Goal: Task Accomplishment & Management: Use online tool/utility

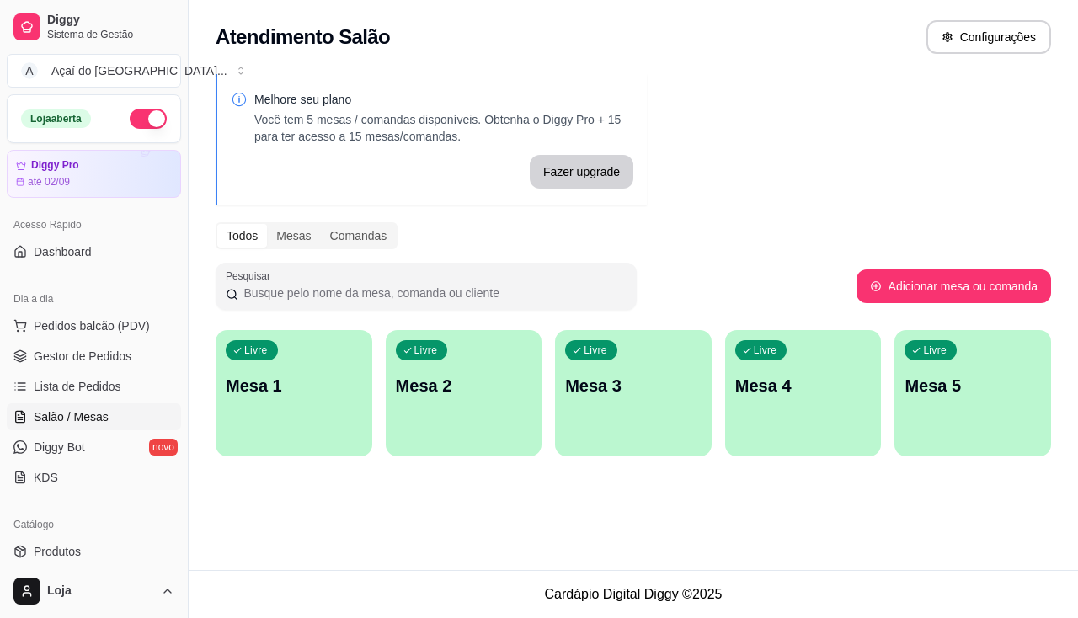
click at [96, 342] on ul "Pedidos balcão (PDV) Gestor de Pedidos Lista de Pedidos Salão / Mesas Diggy Bot…" at bounding box center [94, 402] width 174 height 179
click at [108, 357] on span "Gestor de Pedidos" at bounding box center [83, 356] width 98 height 17
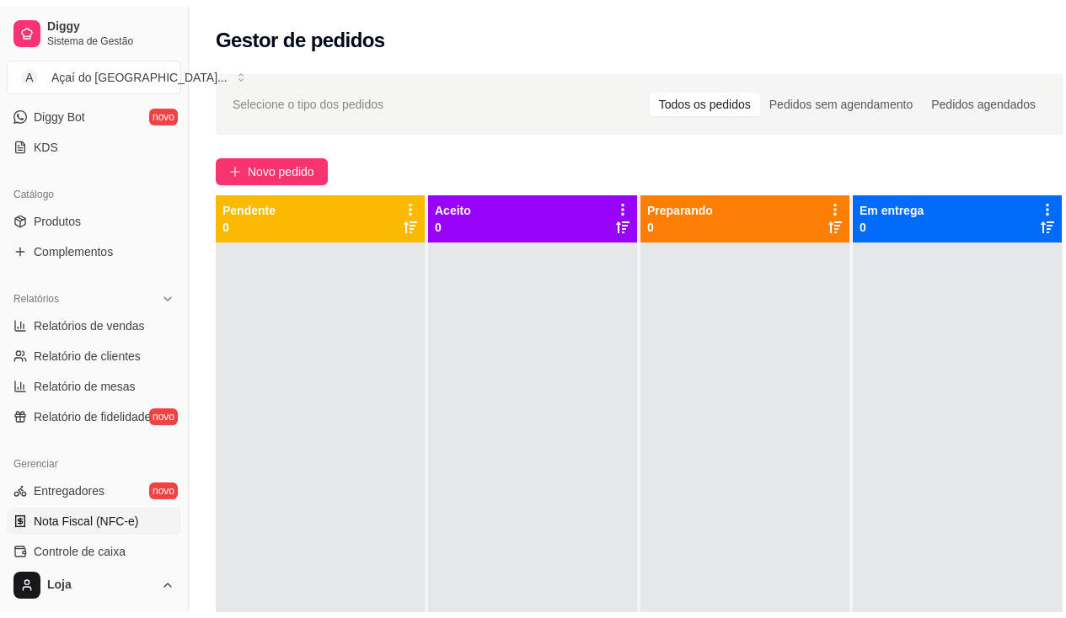
scroll to position [421, 0]
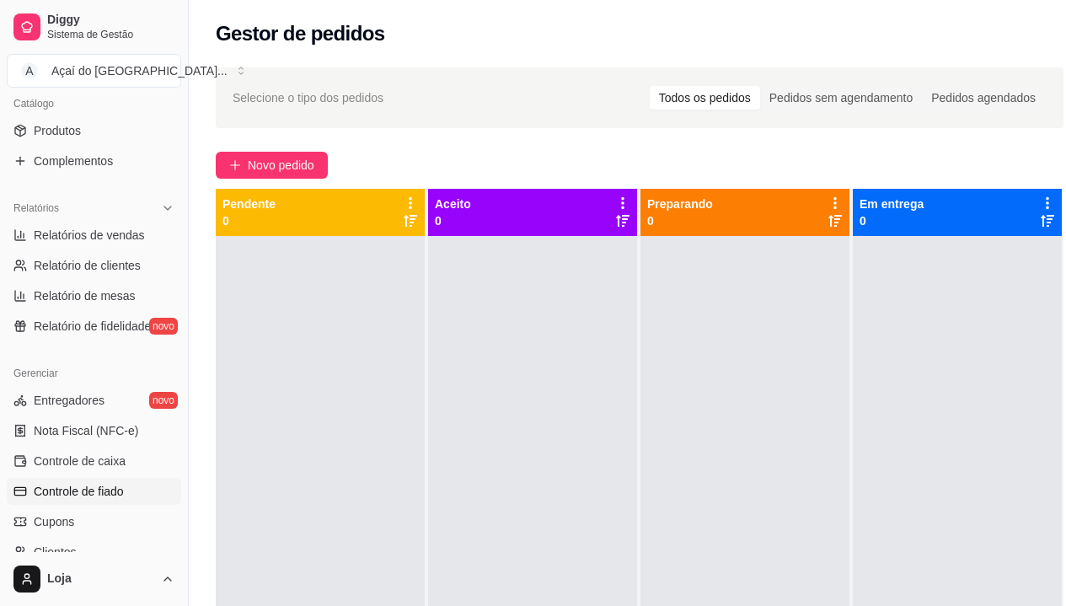
click at [135, 478] on link "Controle de fiado" at bounding box center [94, 491] width 174 height 27
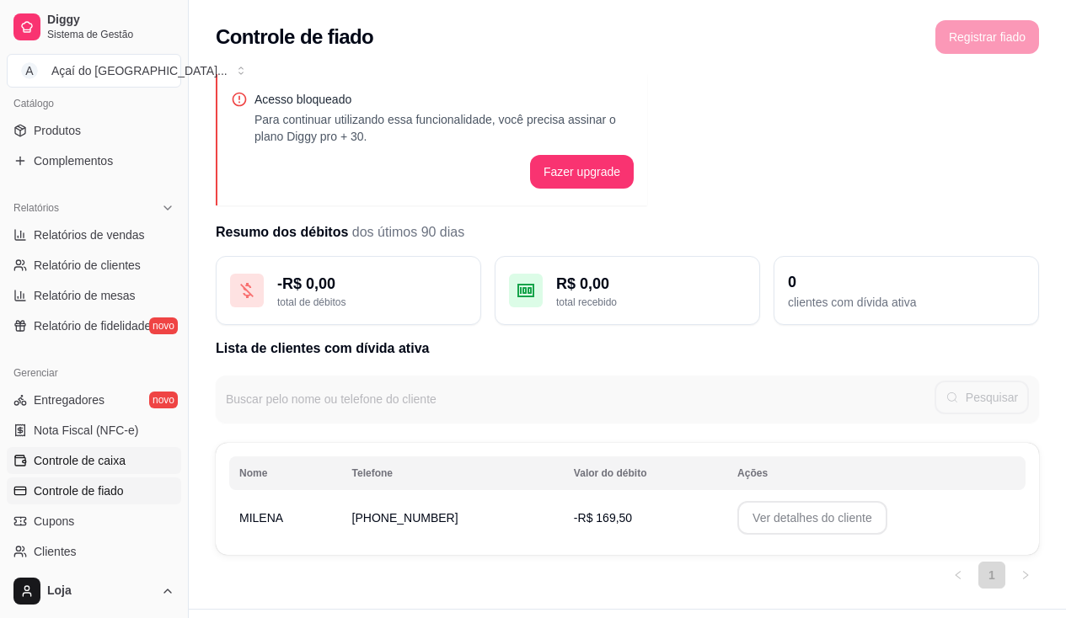
click at [135, 457] on link "Controle de caixa" at bounding box center [94, 460] width 174 height 27
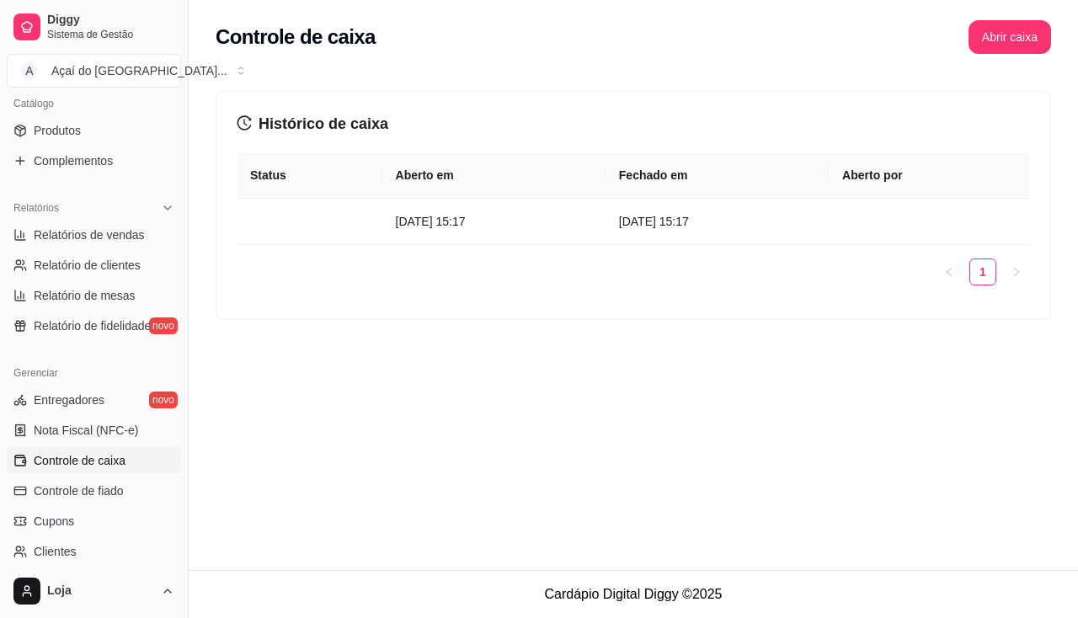
click at [992, 19] on div "Controle de caixa Abrir caixa" at bounding box center [634, 32] width 890 height 64
click at [992, 27] on button "Abrir caixa" at bounding box center [1010, 37] width 83 height 34
click at [993, 33] on button "Abrir caixa" at bounding box center [1010, 37] width 83 height 34
click at [993, 33] on button "Abrir caixa" at bounding box center [1010, 37] width 80 height 33
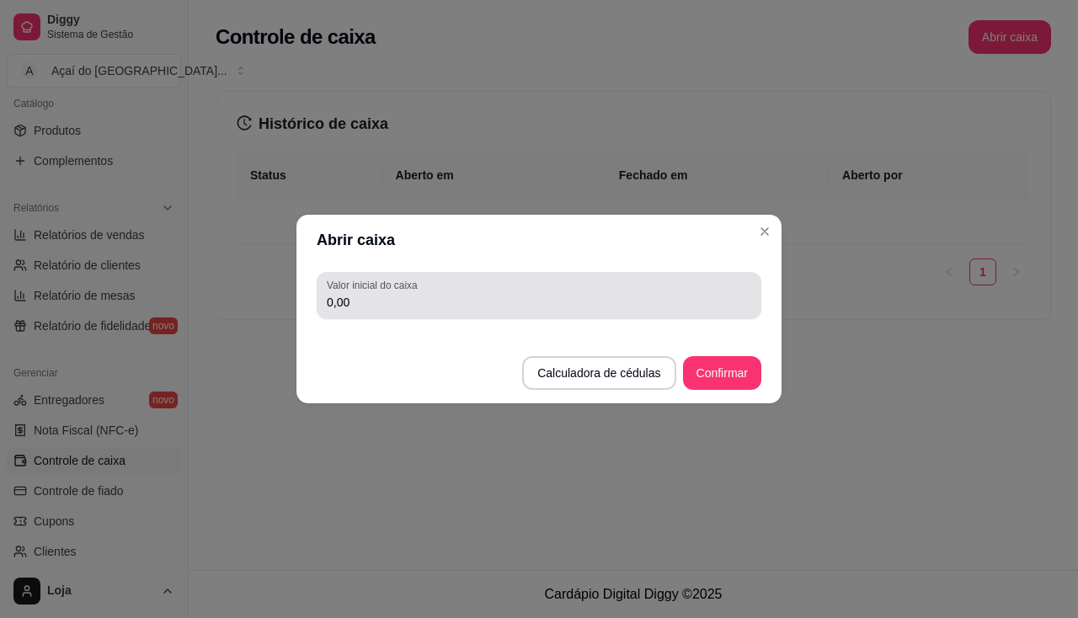
click at [619, 280] on div "0,00" at bounding box center [539, 296] width 425 height 34
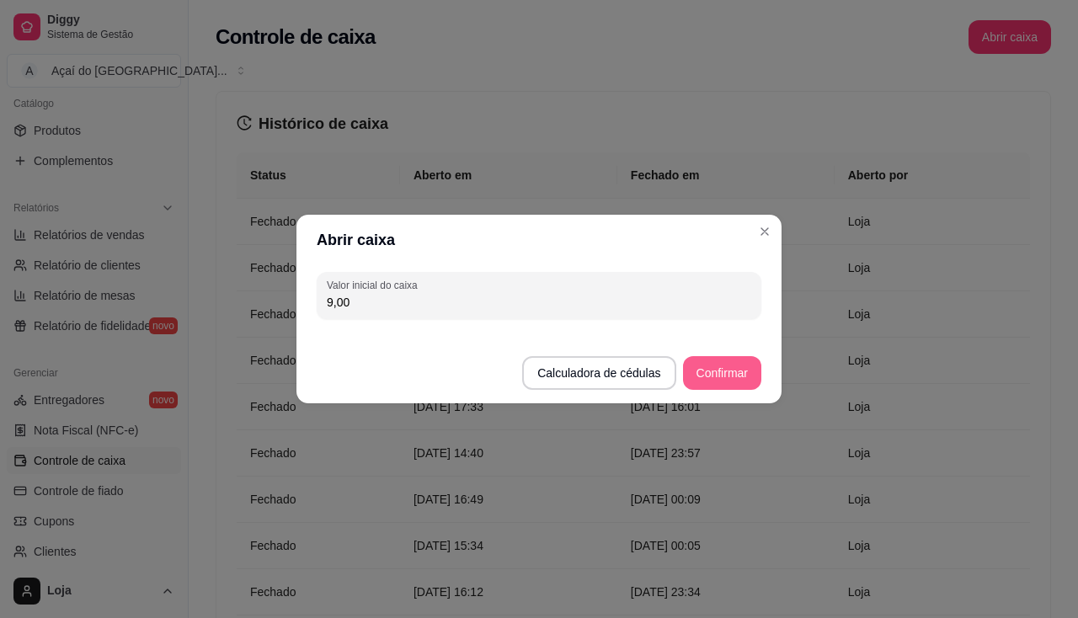
type input "9,00"
click at [753, 382] on button "Confirmar" at bounding box center [722, 373] width 78 height 34
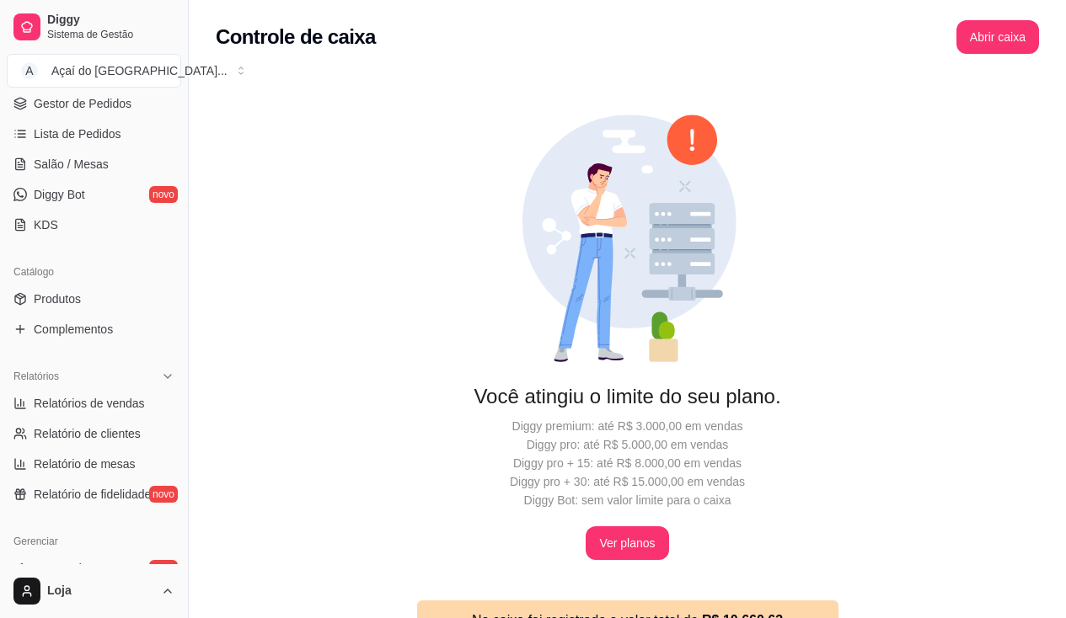
scroll to position [168, 0]
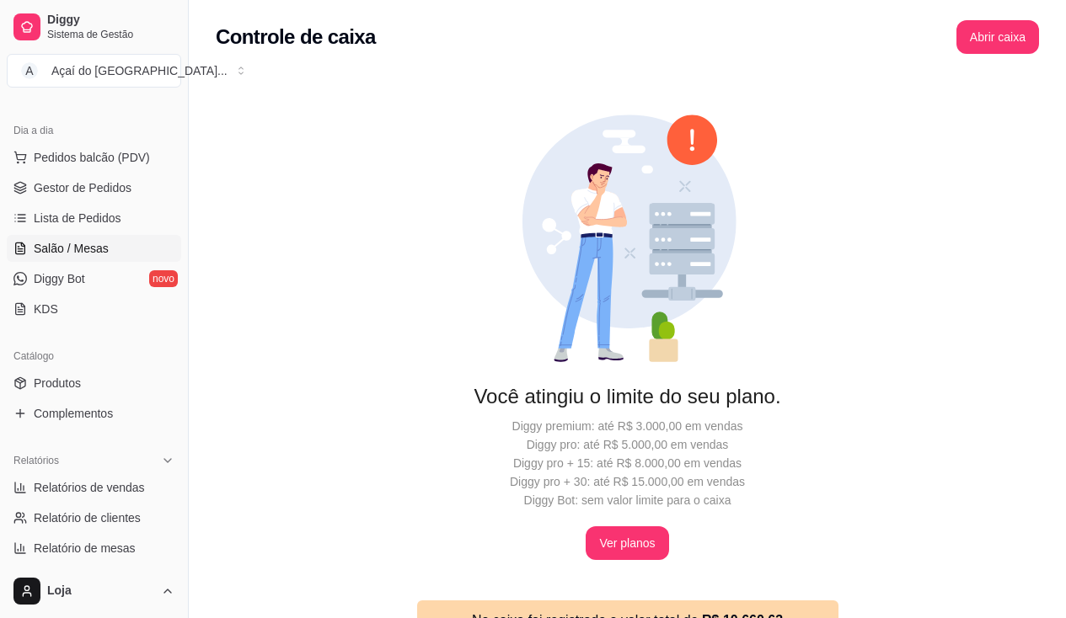
click at [102, 253] on span "Salão / Mesas" at bounding box center [71, 248] width 75 height 17
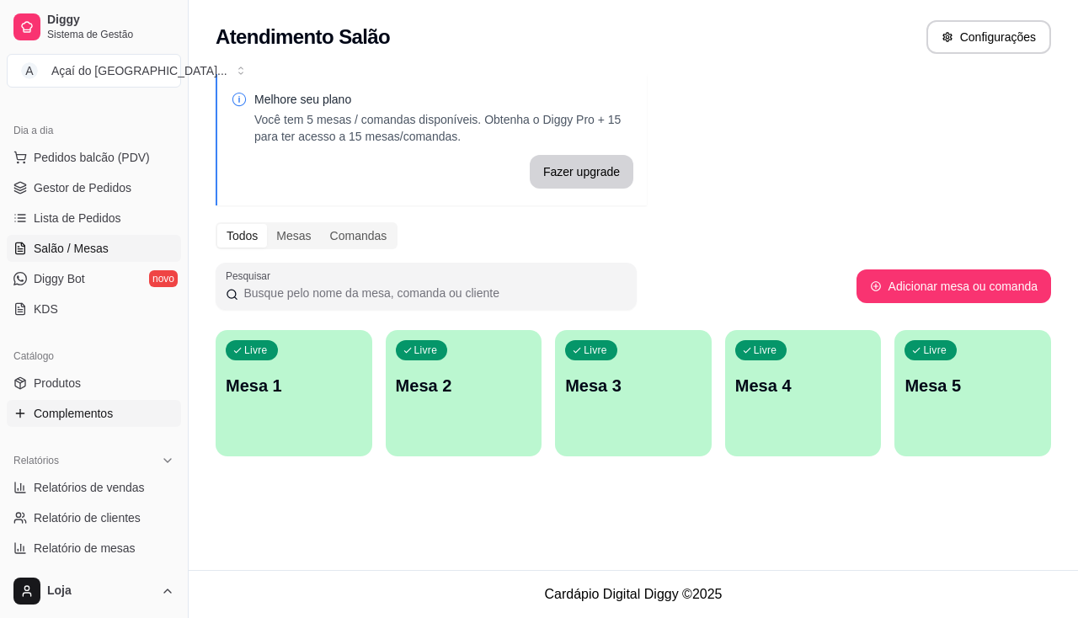
click at [75, 414] on span "Complementos" at bounding box center [73, 413] width 79 height 17
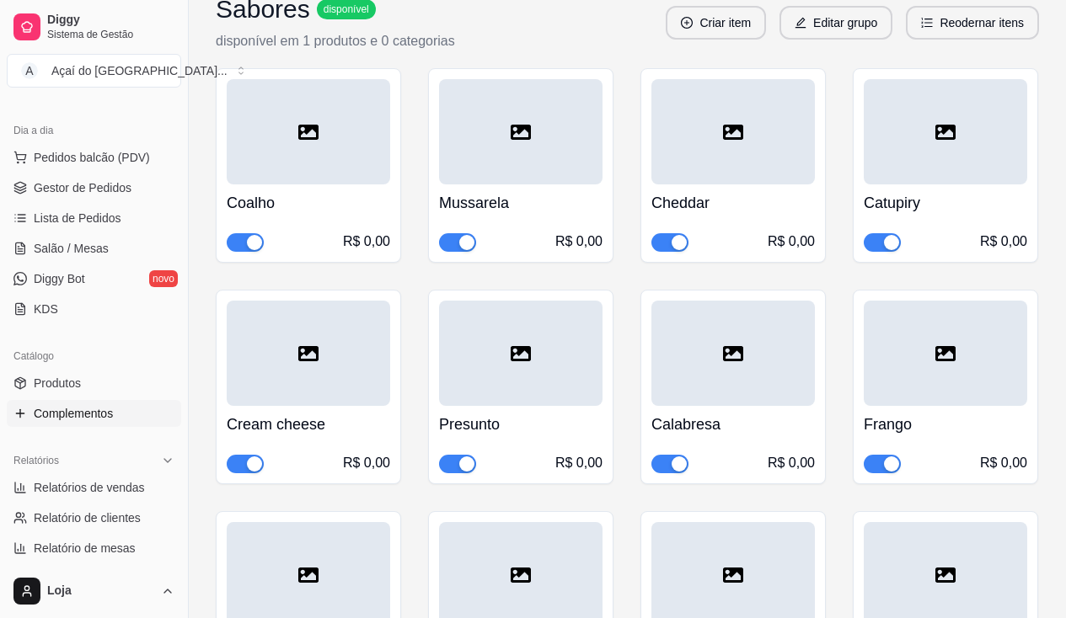
scroll to position [6487, 0]
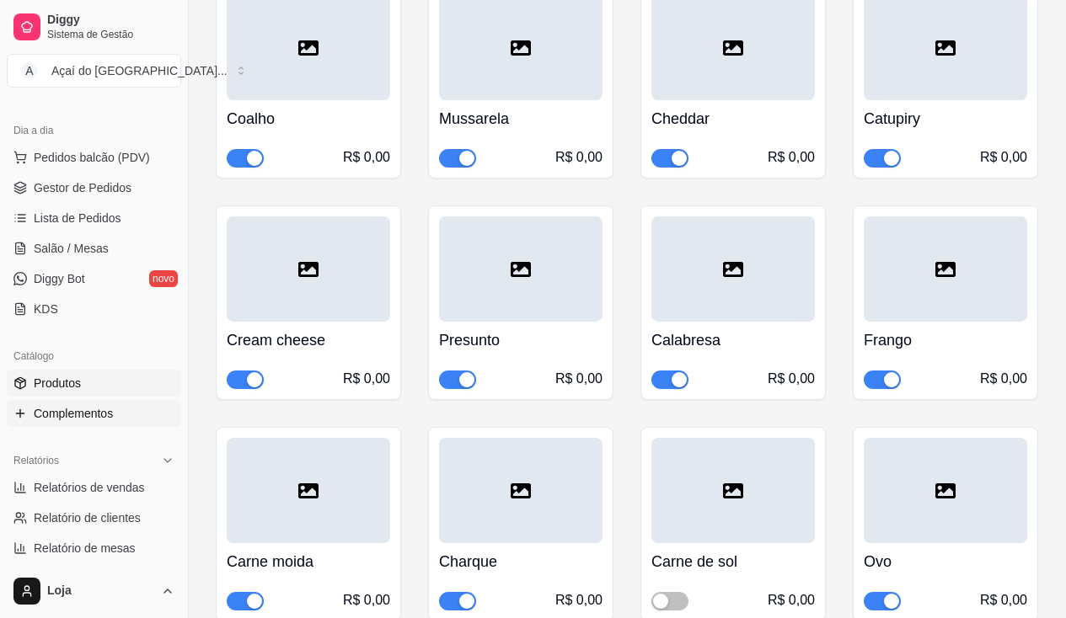
click at [94, 388] on link "Produtos" at bounding box center [94, 383] width 174 height 27
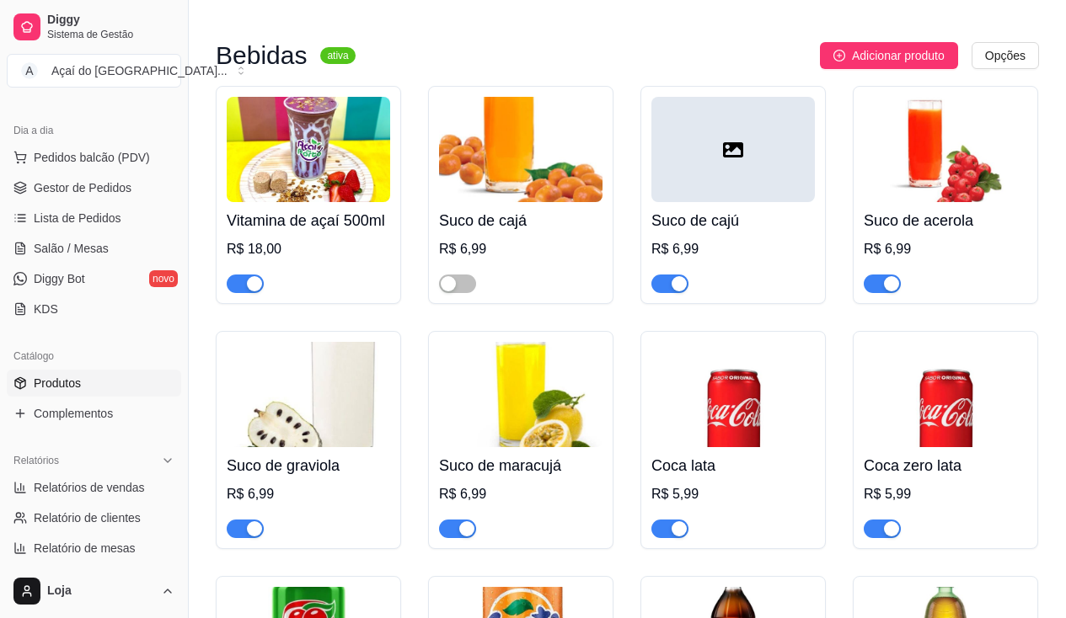
scroll to position [4718, 0]
